Goal: Entertainment & Leisure: Consume media (video, audio)

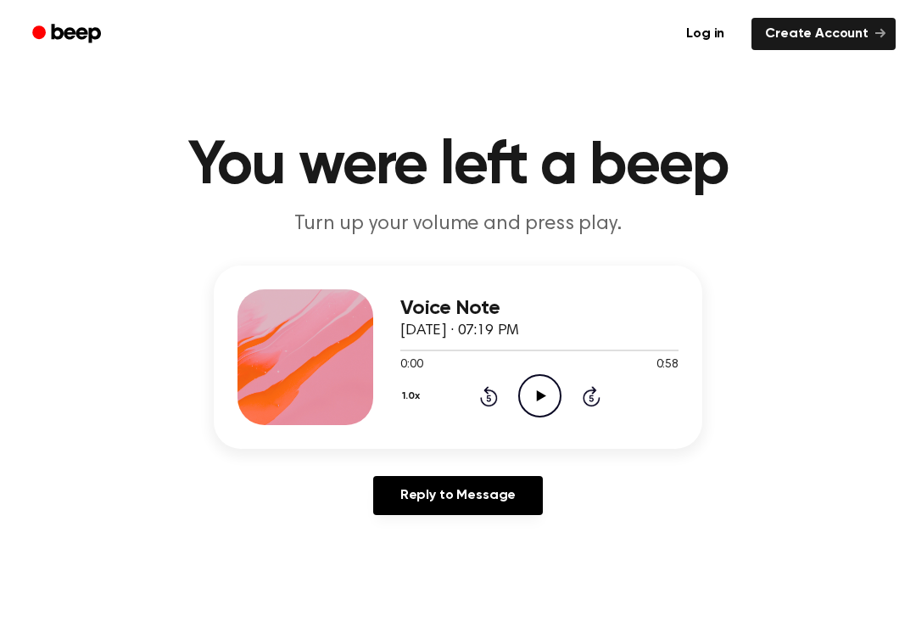
click at [555, 391] on icon "Play Audio" at bounding box center [539, 395] width 43 height 43
click at [482, 399] on icon at bounding box center [489, 396] width 18 height 20
click at [477, 397] on div "1.0x Rewind 5 seconds Pause Audio Skip 5 seconds" at bounding box center [539, 395] width 278 height 43
click at [483, 389] on icon "Rewind 5 seconds" at bounding box center [488, 396] width 19 height 22
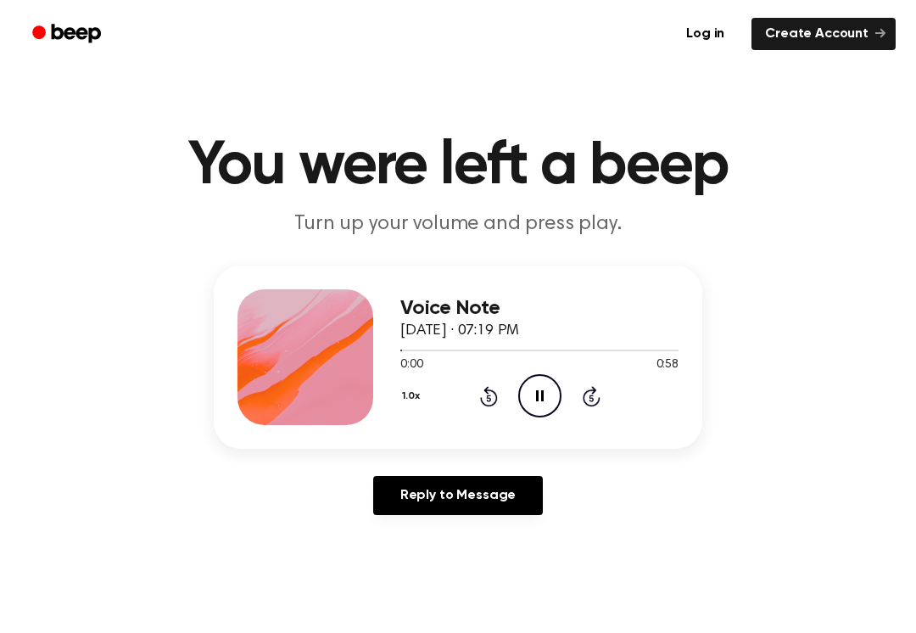
click at [482, 388] on icon "Rewind 5 seconds" at bounding box center [488, 396] width 19 height 22
click at [557, 380] on icon "Play Audio" at bounding box center [539, 395] width 43 height 43
click at [557, 380] on icon "Pause Audio" at bounding box center [539, 395] width 43 height 43
click at [533, 376] on circle at bounding box center [540, 396] width 42 height 42
click at [533, 375] on circle at bounding box center [540, 396] width 42 height 42
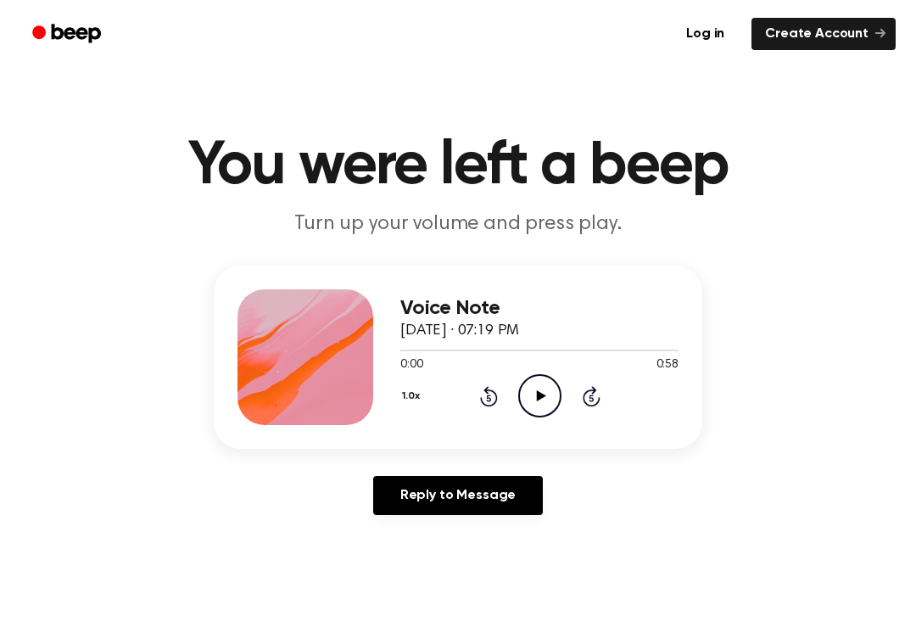
click at [537, 403] on icon "Play Audio" at bounding box center [539, 395] width 43 height 43
click at [551, 382] on icon "Pause Audio" at bounding box center [539, 395] width 43 height 43
click at [549, 391] on icon "Play Audio" at bounding box center [539, 395] width 43 height 43
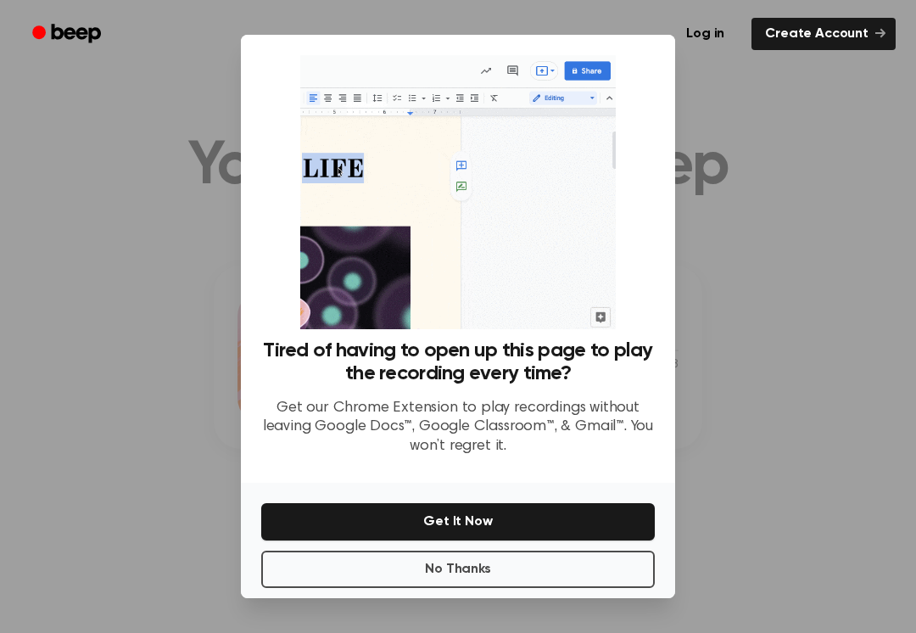
click at [140, 212] on div at bounding box center [458, 316] width 916 height 633
click at [124, 249] on div at bounding box center [458, 316] width 916 height 633
click at [89, 282] on div at bounding box center [458, 316] width 916 height 633
click at [329, 582] on button "No Thanks" at bounding box center [457, 568] width 393 height 37
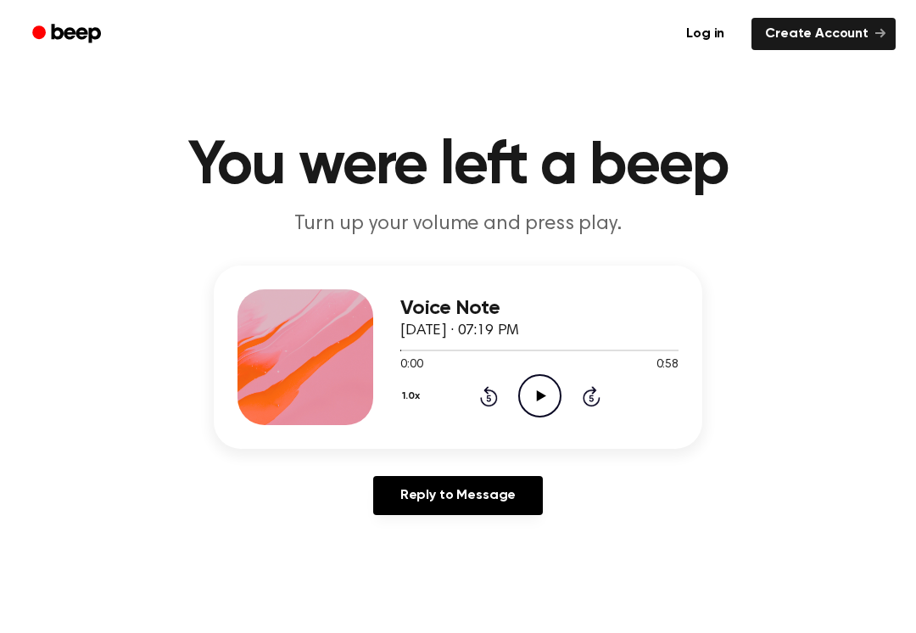
click at [555, 378] on icon "Play Audio" at bounding box center [539, 395] width 43 height 43
click at [521, 383] on icon "Play Audio" at bounding box center [539, 395] width 43 height 43
click at [543, 433] on div "Voice Note [DATE] · 07:19 PM 0:00 0:58 Your browser does not support the [objec…" at bounding box center [458, 356] width 488 height 183
